Goal: Task Accomplishment & Management: Manage account settings

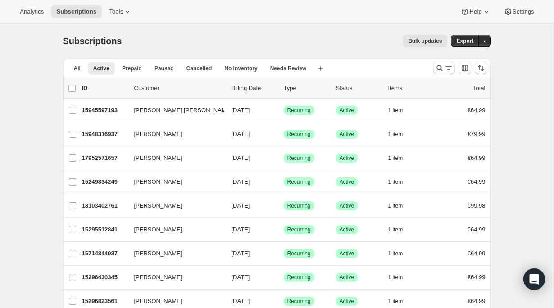
click at [432, 71] on div at bounding box center [460, 68] width 61 height 18
click at [444, 71] on icon "Search and filter results" at bounding box center [448, 68] width 9 height 9
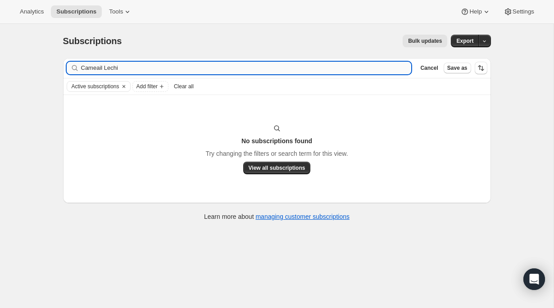
click at [105, 69] on input "Cameail Lechi" at bounding box center [246, 68] width 331 height 13
type input "Lechi"
click at [107, 68] on input "Lechi" at bounding box center [246, 68] width 331 height 13
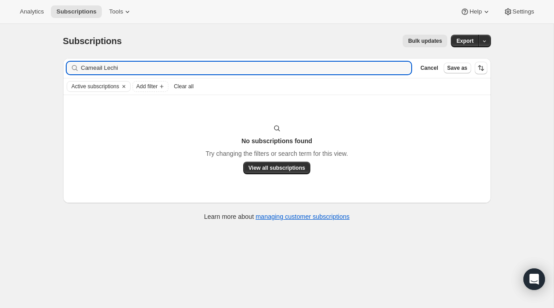
type input "Cameail Lechi"
click at [403, 68] on icon "button" at bounding box center [401, 68] width 9 height 9
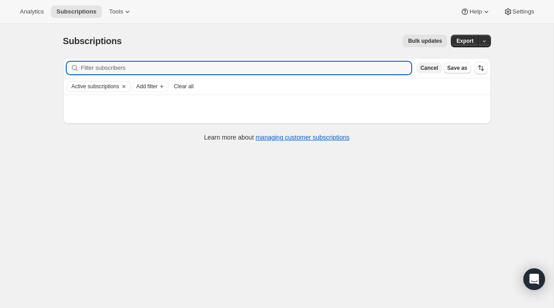
click at [426, 65] on span "Cancel" at bounding box center [429, 67] width 18 height 7
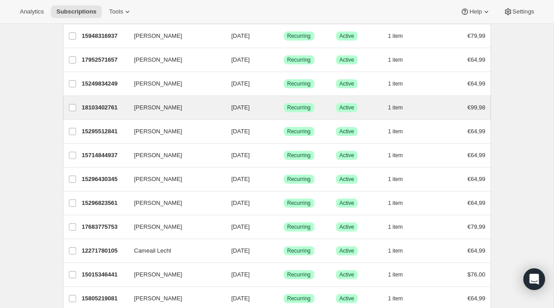
scroll to position [100, 0]
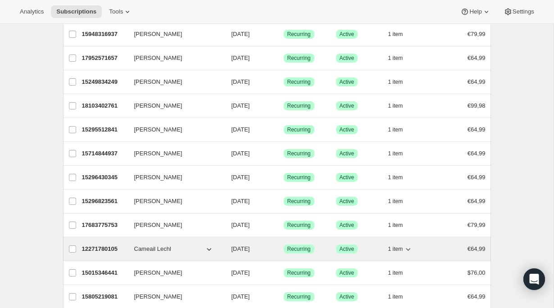
click at [97, 250] on p "12271780105" at bounding box center [104, 249] width 45 height 9
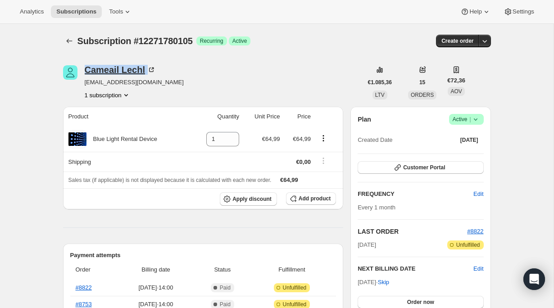
drag, startPoint x: 150, startPoint y: 71, endPoint x: 84, endPoint y: 72, distance: 65.3
click at [85, 72] on div "Cameail Lechl" at bounding box center [121, 69] width 72 height 9
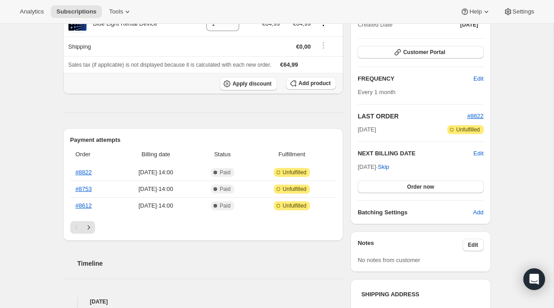
scroll to position [116, 0]
click at [90, 224] on icon "Next" at bounding box center [88, 227] width 9 height 9
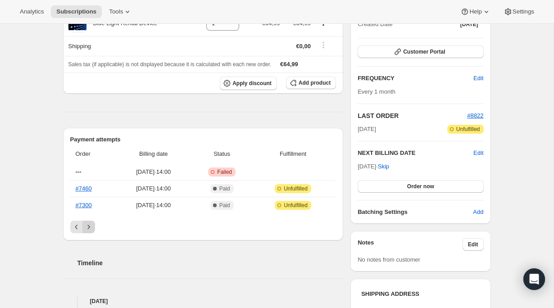
click at [90, 224] on icon "Next" at bounding box center [88, 227] width 9 height 9
